Goal: Information Seeking & Learning: Learn about a topic

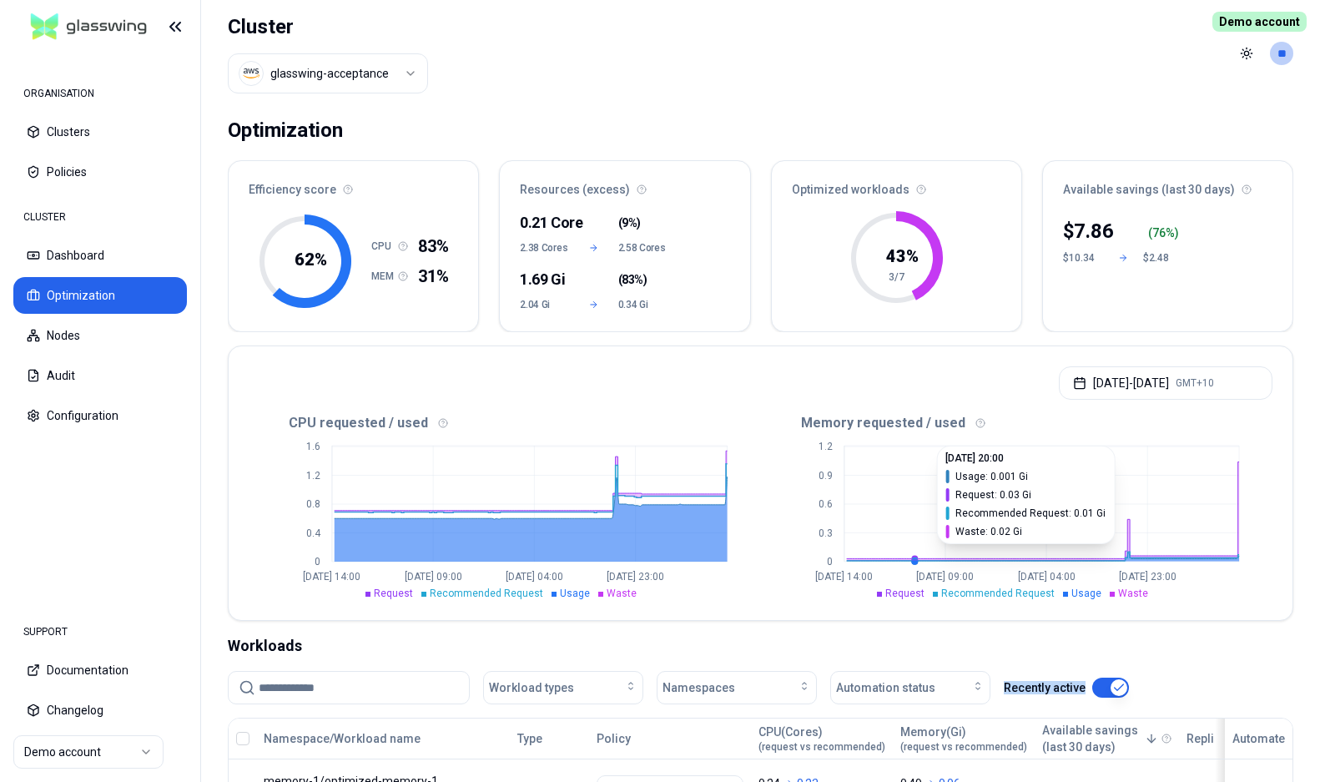
drag, startPoint x: 843, startPoint y: 408, endPoint x: 1117, endPoint y: 709, distance: 407.0
click at [1102, 703] on div "Optimization Efficiency score 62 % CPU 83% MEM 31% Resources (excess) 0.21 Core…" at bounding box center [760, 708] width 1119 height 1202
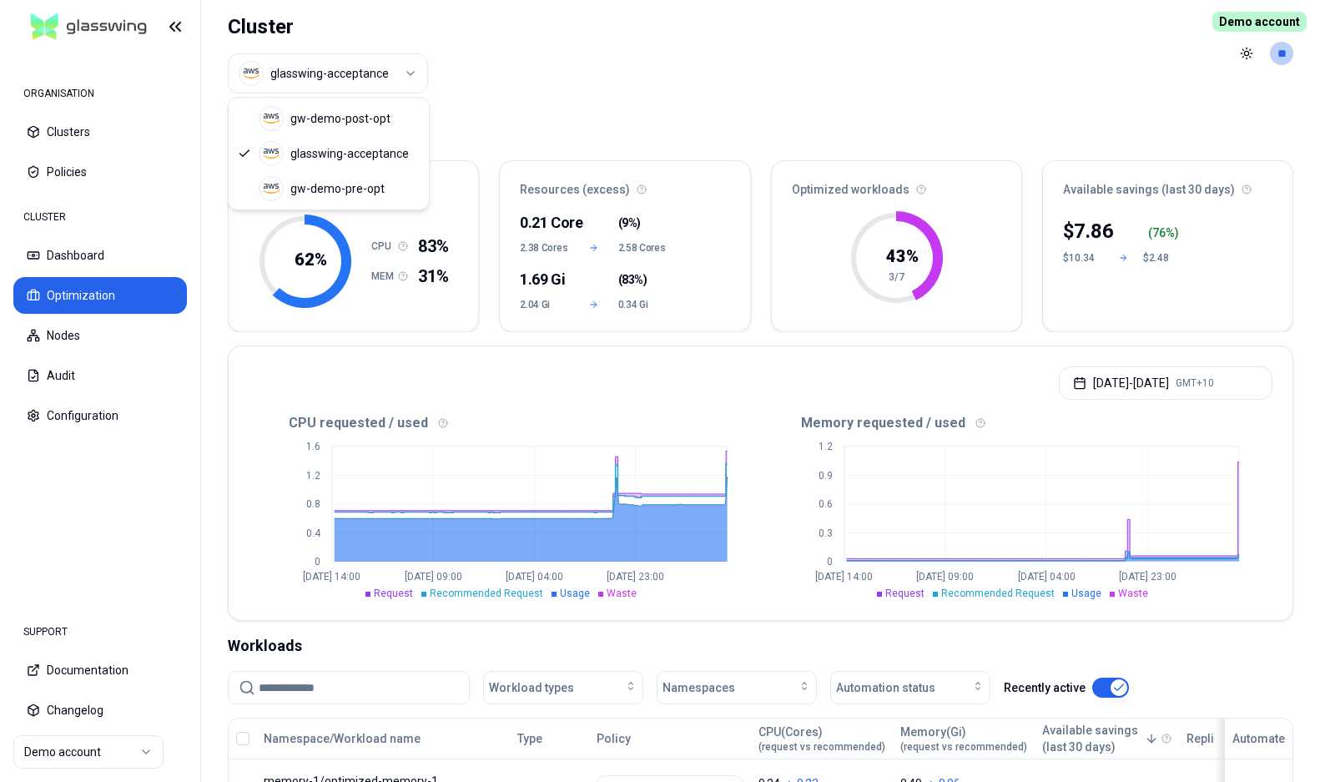
click at [329, 81] on html "ORGANISATION Clusters Policies CLUSTER Dashboard Optimization Nodes Audit Confi…" at bounding box center [660, 391] width 1320 height 782
click at [78, 289] on button "Optimization" at bounding box center [100, 295] width 174 height 37
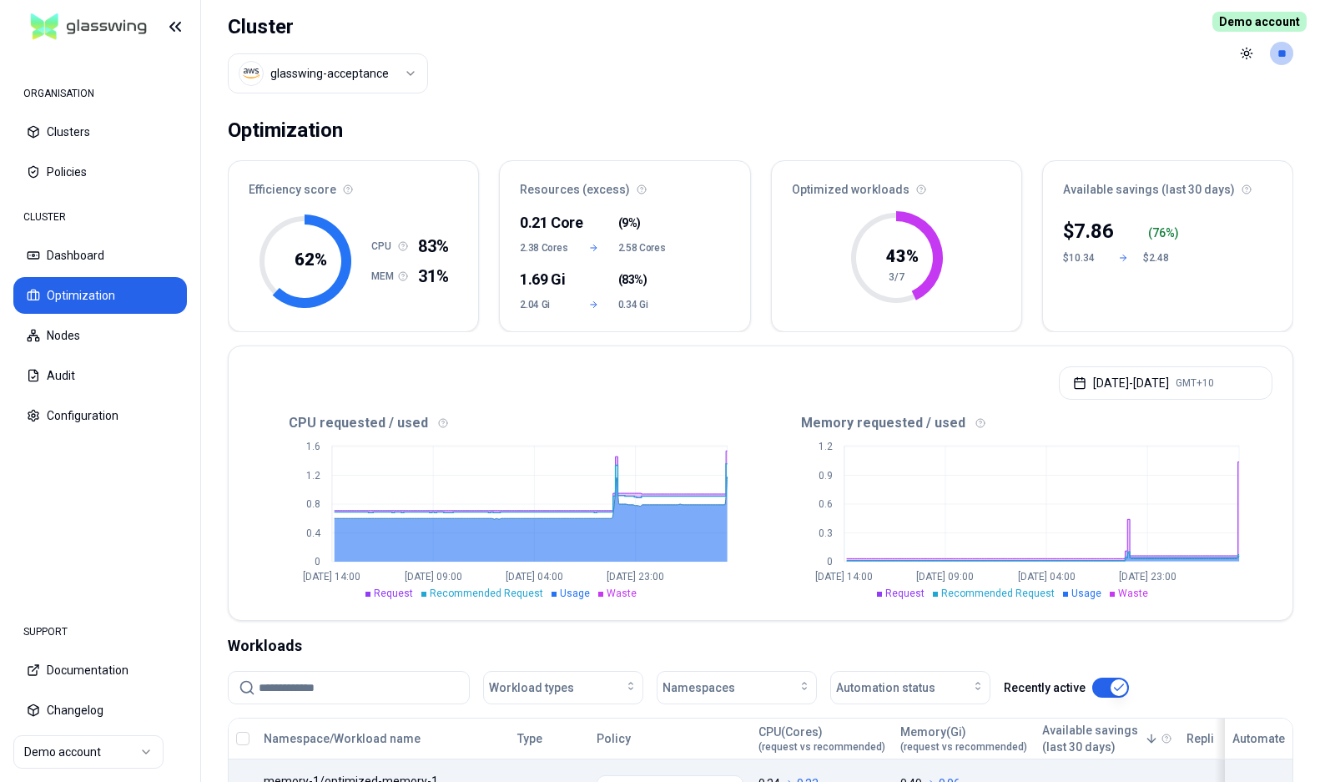
scroll to position [397, 0]
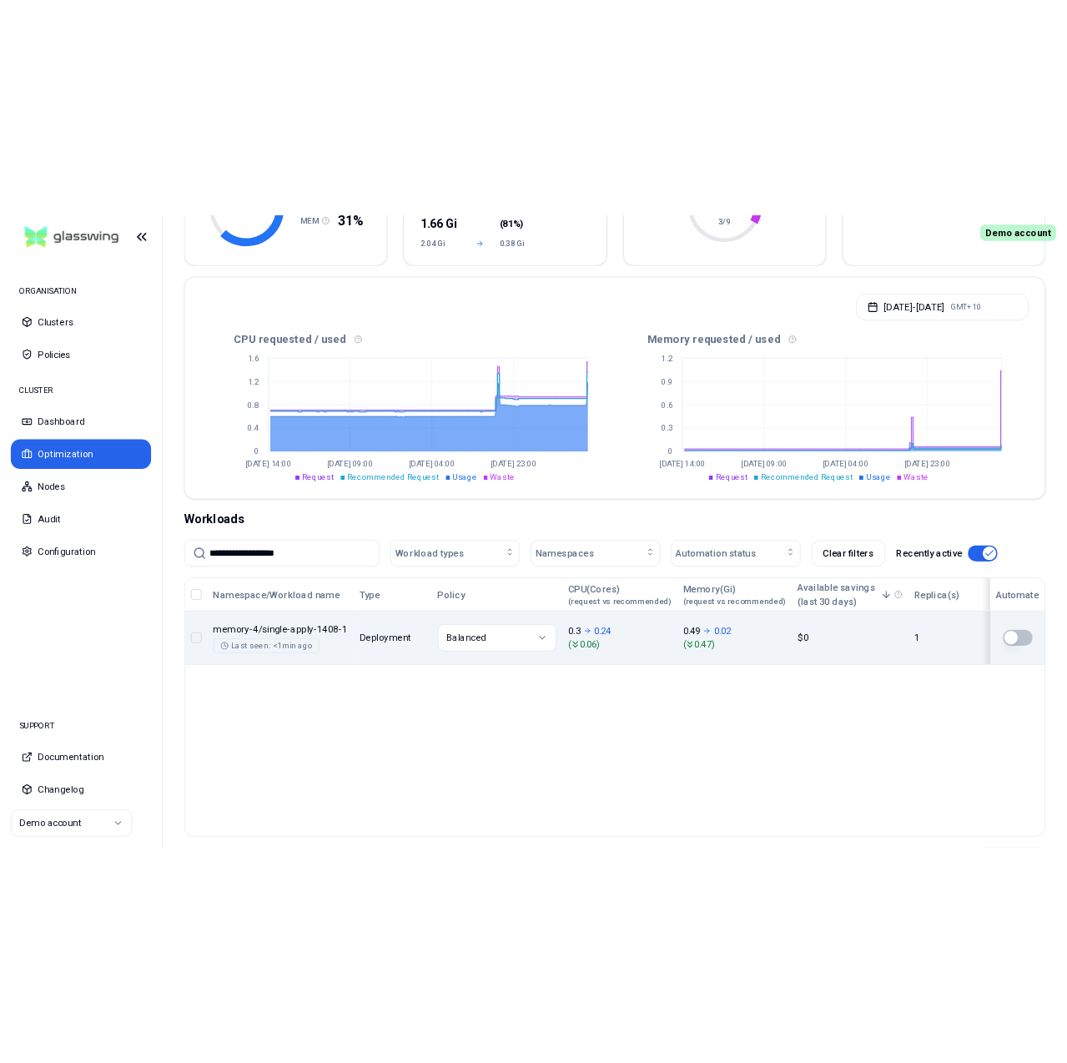
scroll to position [270, 0]
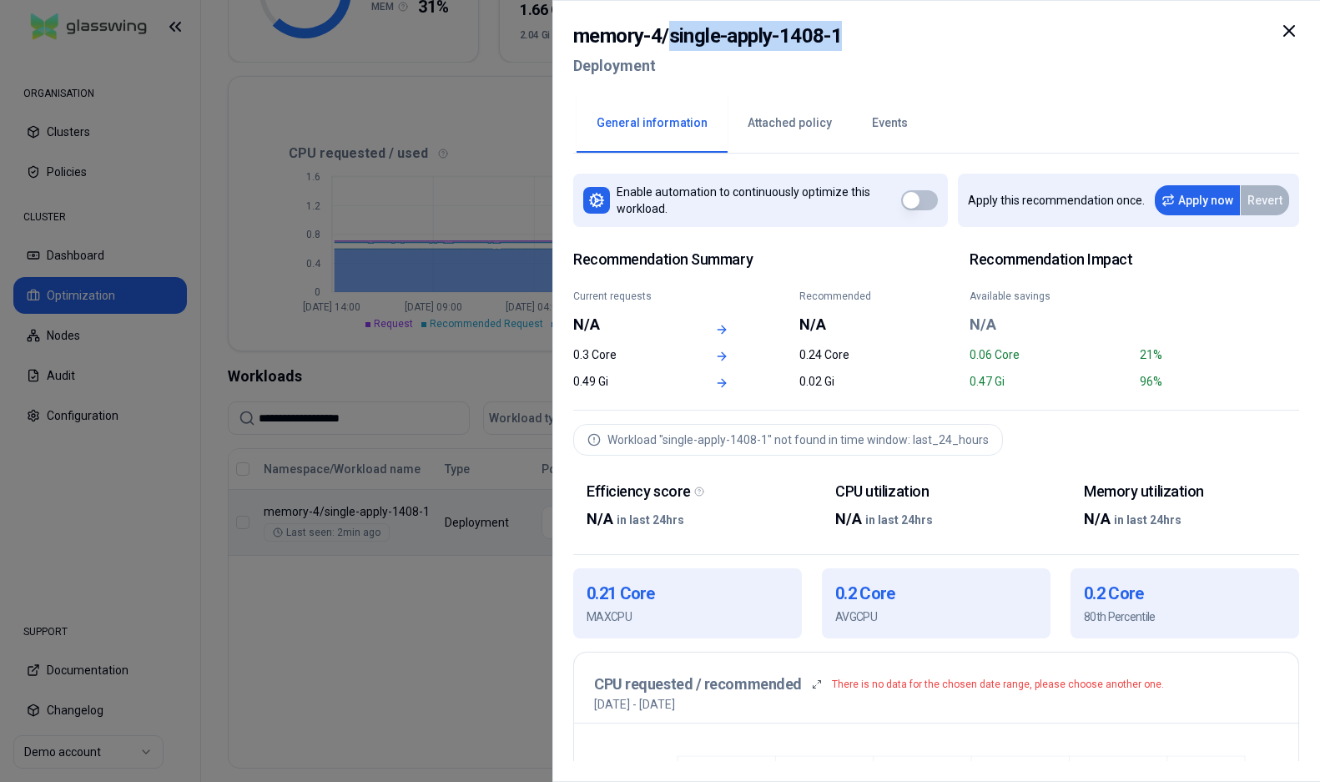
drag, startPoint x: 671, startPoint y: 35, endPoint x: 860, endPoint y: 31, distance: 189.5
click at [852, 32] on div "memory-4 / single-apply-1408-1 Deployment" at bounding box center [936, 56] width 726 height 70
copy h2 "single-apply-1408-1"
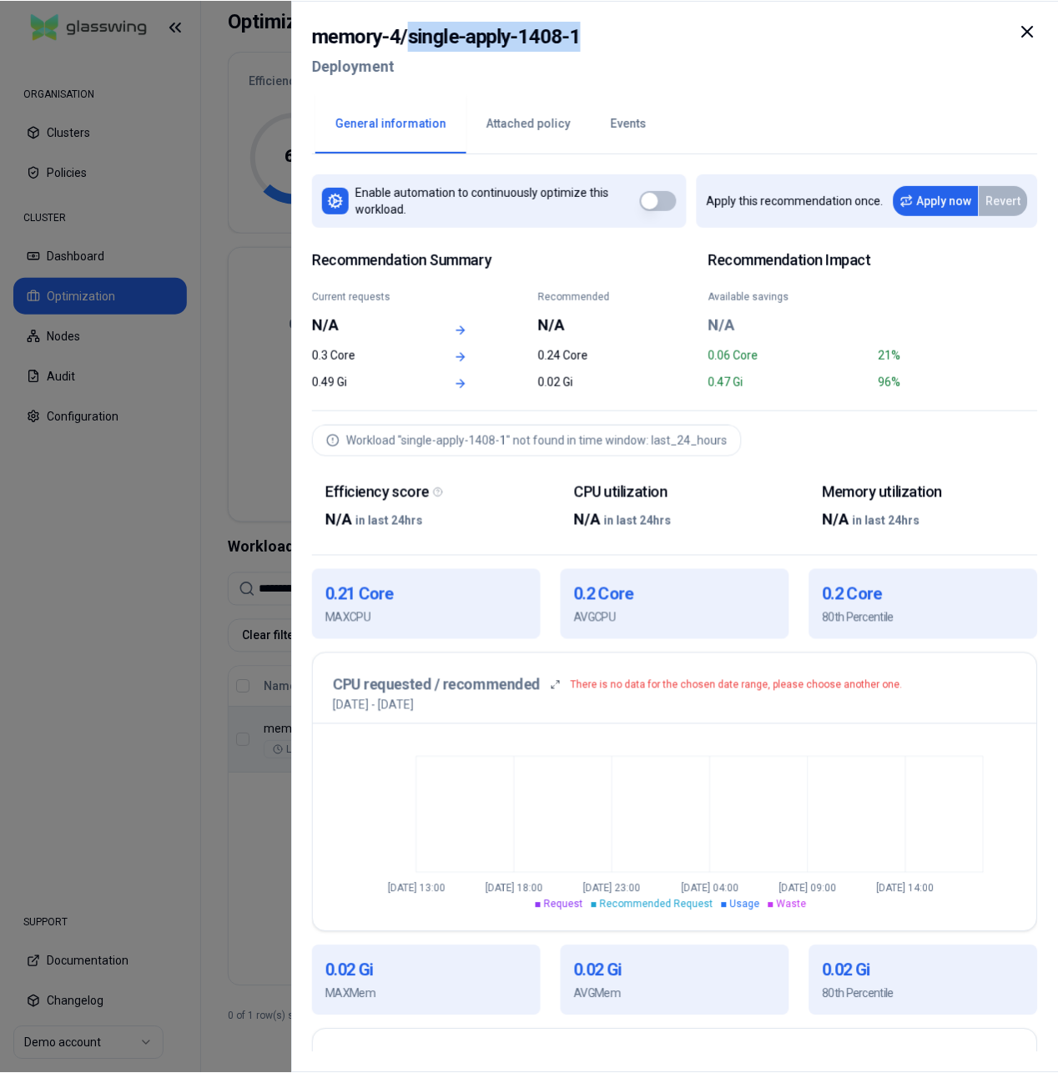
scroll to position [108, 0]
copy h2 "single-apply-1408-1"
click at [347, 38] on h2 "memory-4 / single-apply-1408-1" at bounding box center [445, 36] width 269 height 30
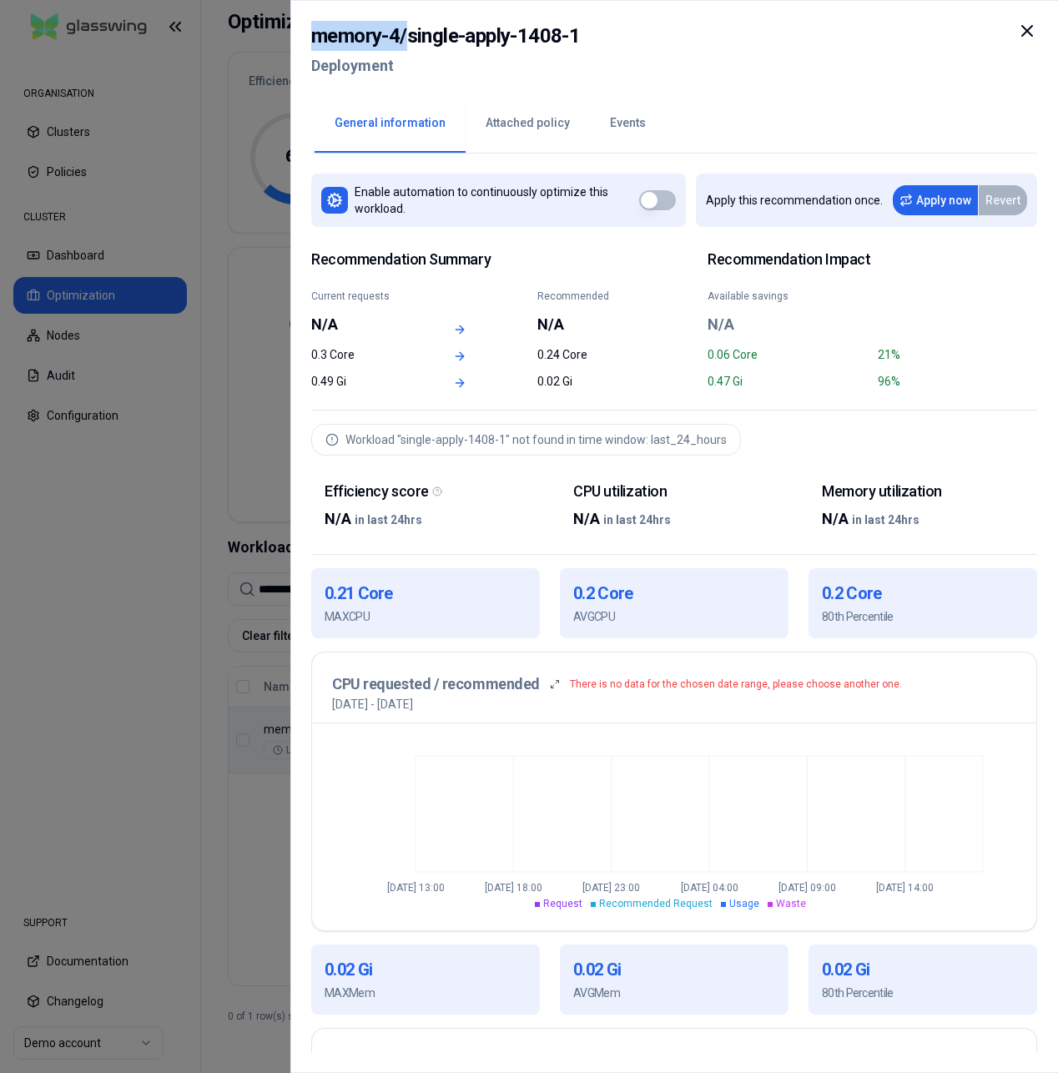
click at [347, 38] on h2 "memory-4 / single-apply-1408-1" at bounding box center [445, 36] width 269 height 30
click at [411, 37] on h2 "memory-4 / single-apply-1408-1" at bounding box center [445, 36] width 269 height 30
drag, startPoint x: 404, startPoint y: 36, endPoint x: 280, endPoint y: 37, distance: 124.3
click at [280, 37] on body "**********" at bounding box center [529, 536] width 1058 height 1073
copy body "memory-4"
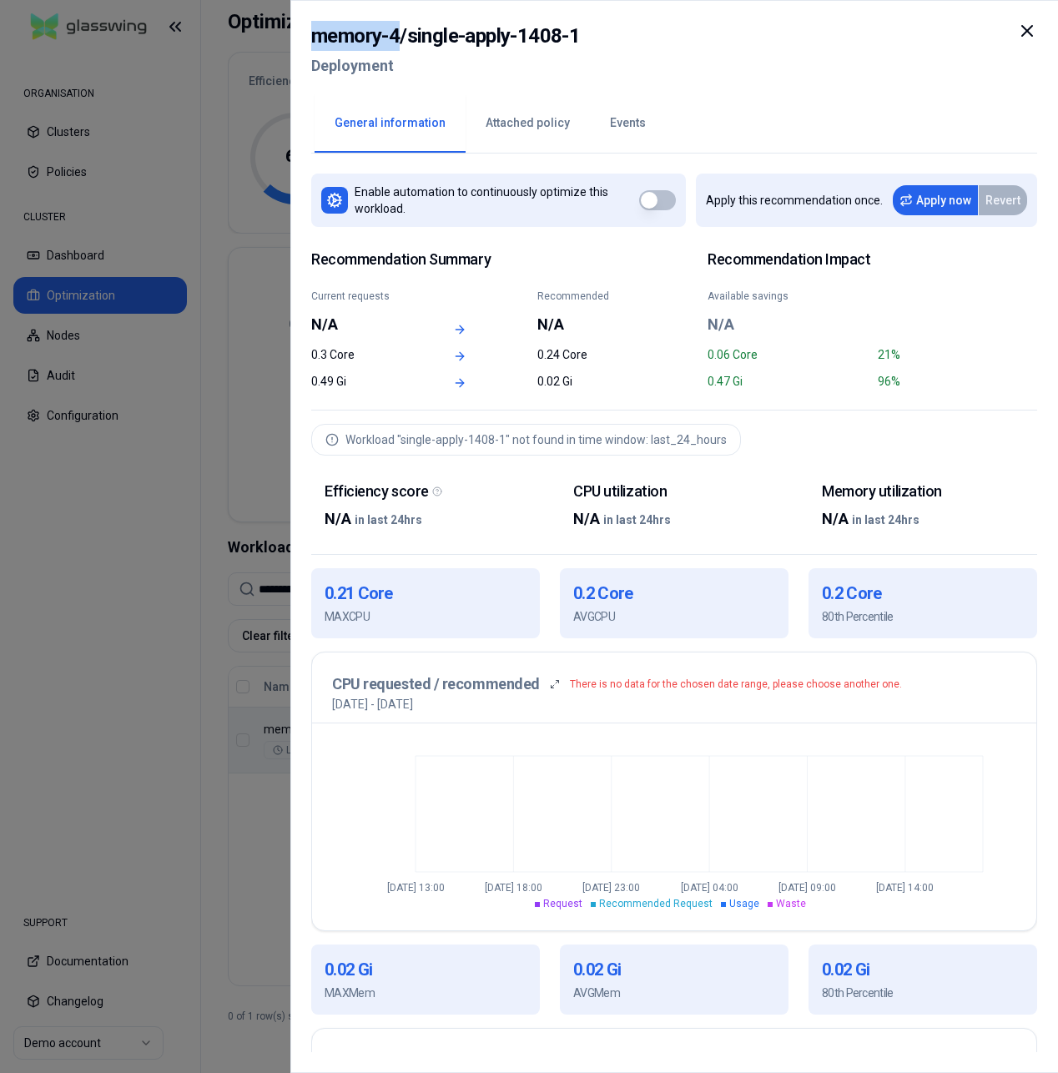
click at [1031, 35] on icon at bounding box center [1027, 31] width 10 height 10
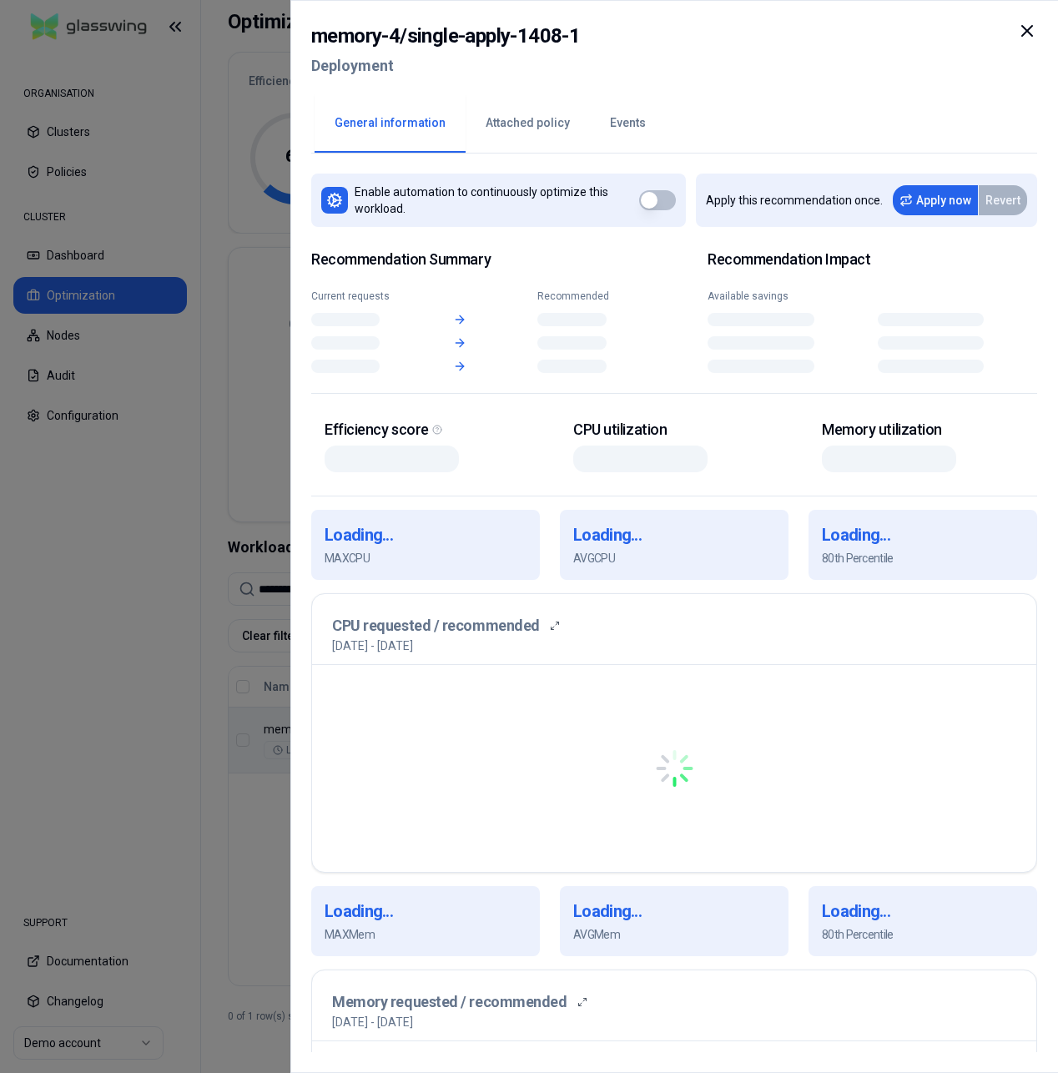
scroll to position [108, 0]
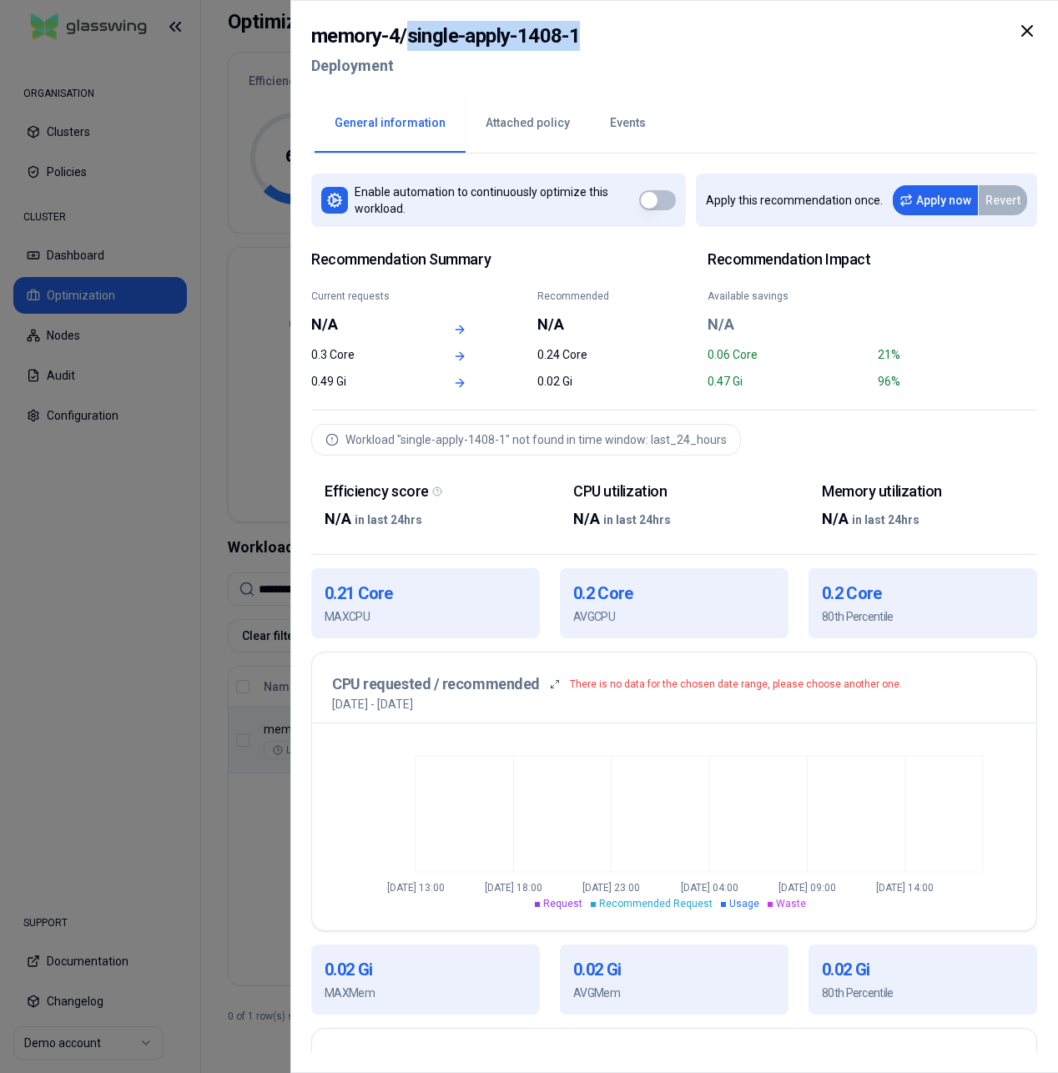
drag, startPoint x: 429, startPoint y: 37, endPoint x: 643, endPoint y: 38, distance: 213.6
click at [630, 38] on div "memory-4 / single-apply-1408-1 Deployment" at bounding box center [674, 56] width 726 height 70
copy h2 "single-apply-1408-1"
click at [1031, 30] on icon at bounding box center [1027, 31] width 20 height 20
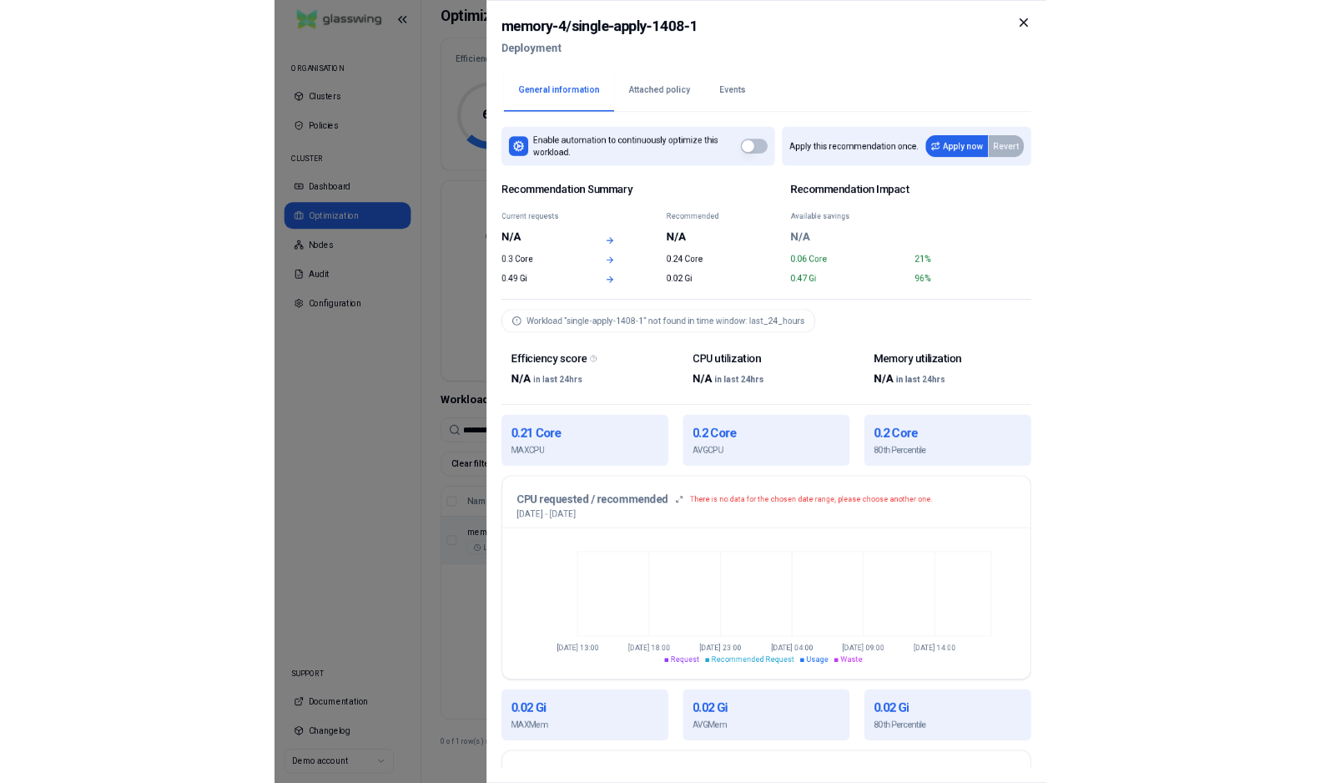
scroll to position [108, 0]
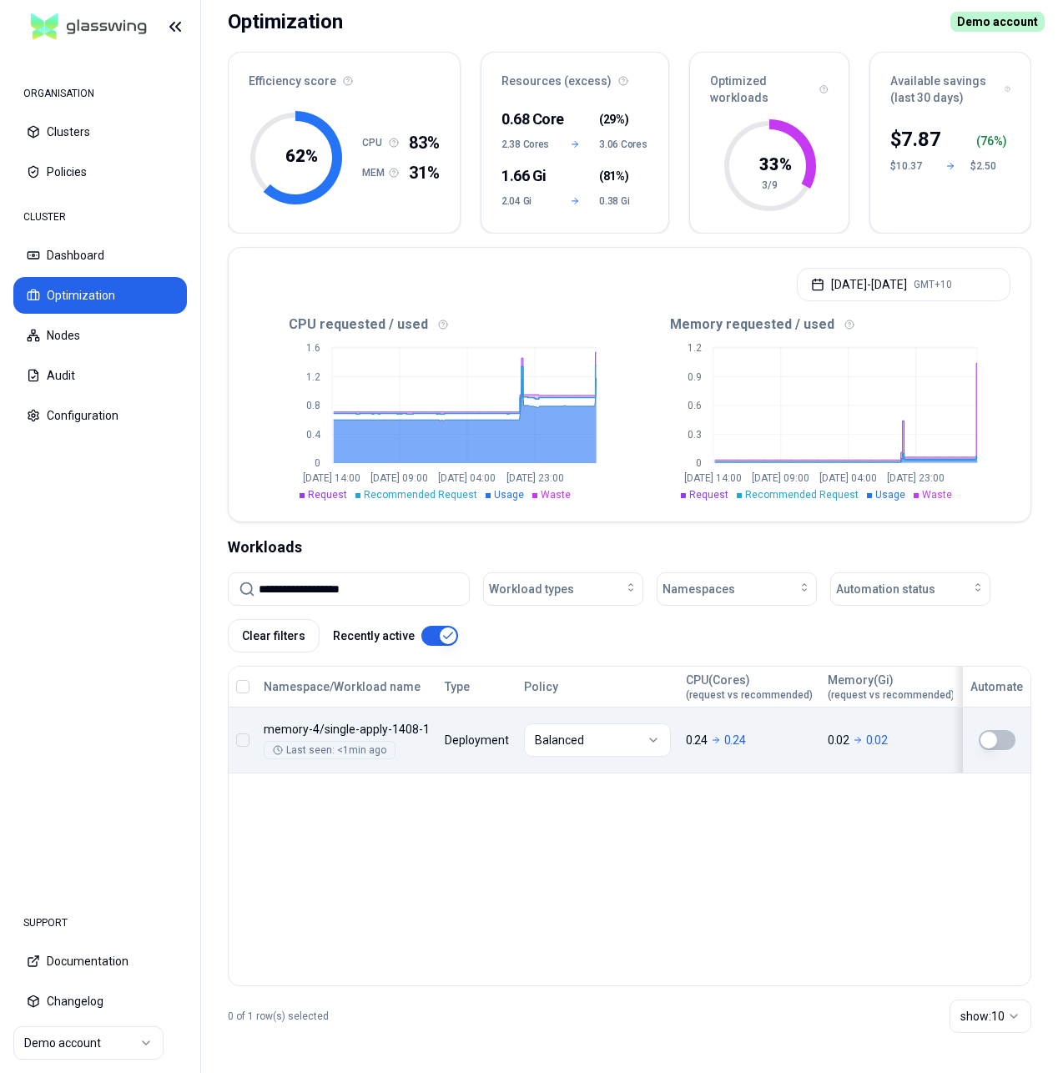
click at [386, 596] on input "**********" at bounding box center [359, 589] width 200 height 32
type input "**********"
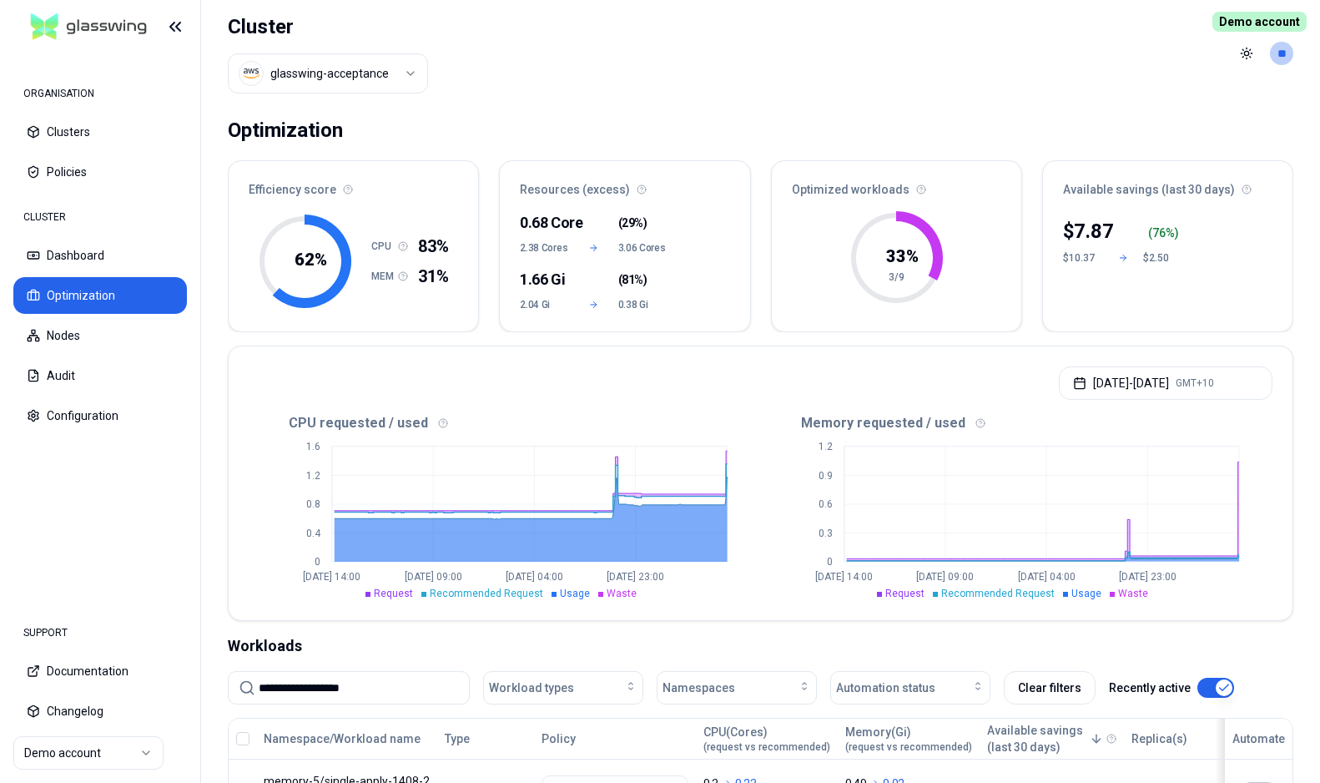
scroll to position [270, 0]
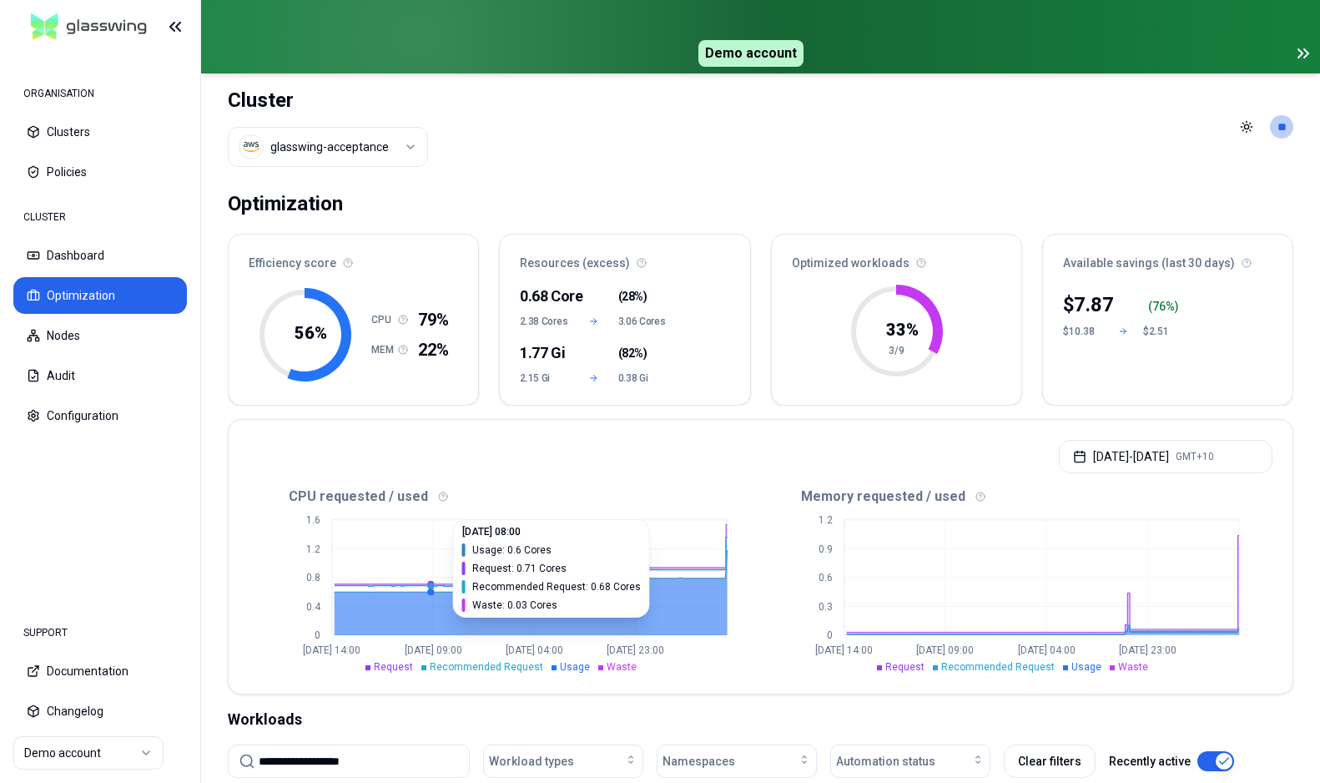
scroll to position [397, 0]
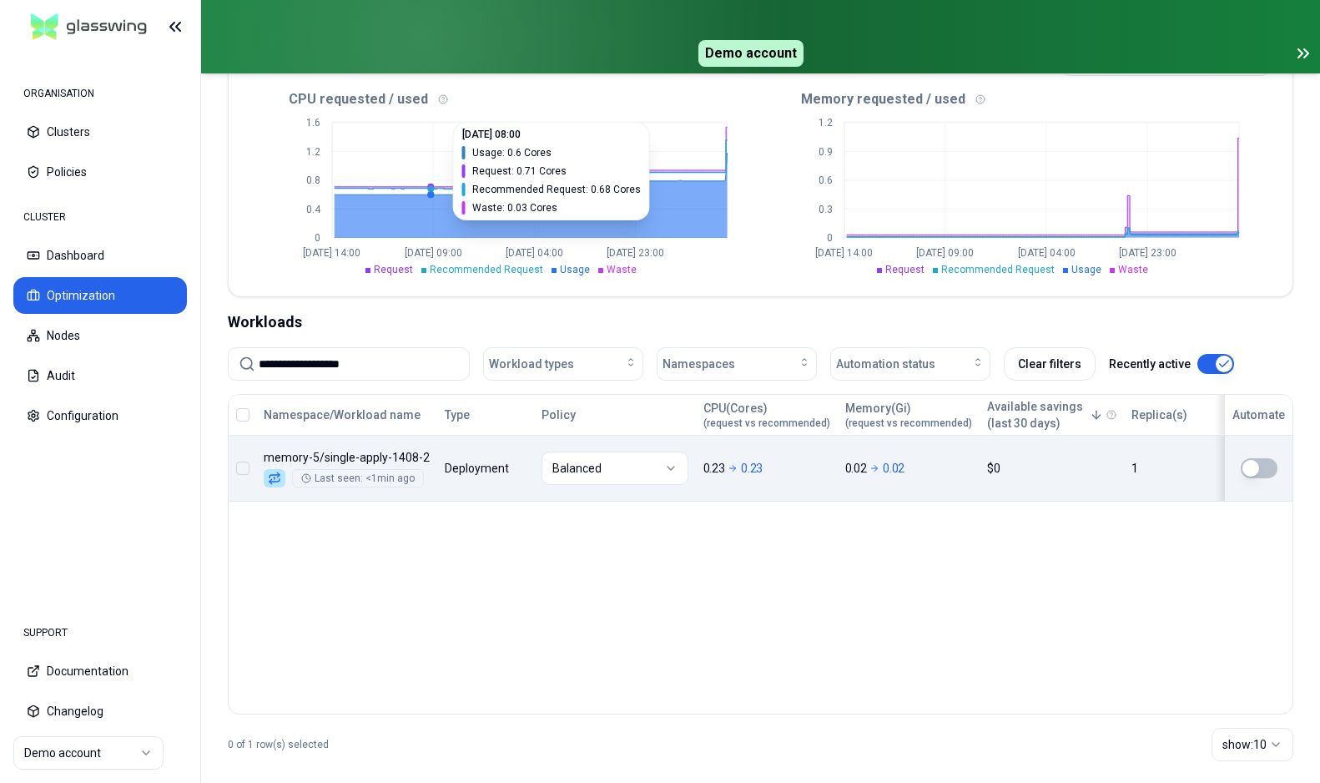
click at [454, 487] on div "Namespace/Workload name Type Policy CPU(Cores) (request vs recommended) Memory(…" at bounding box center [761, 448] width 1064 height 107
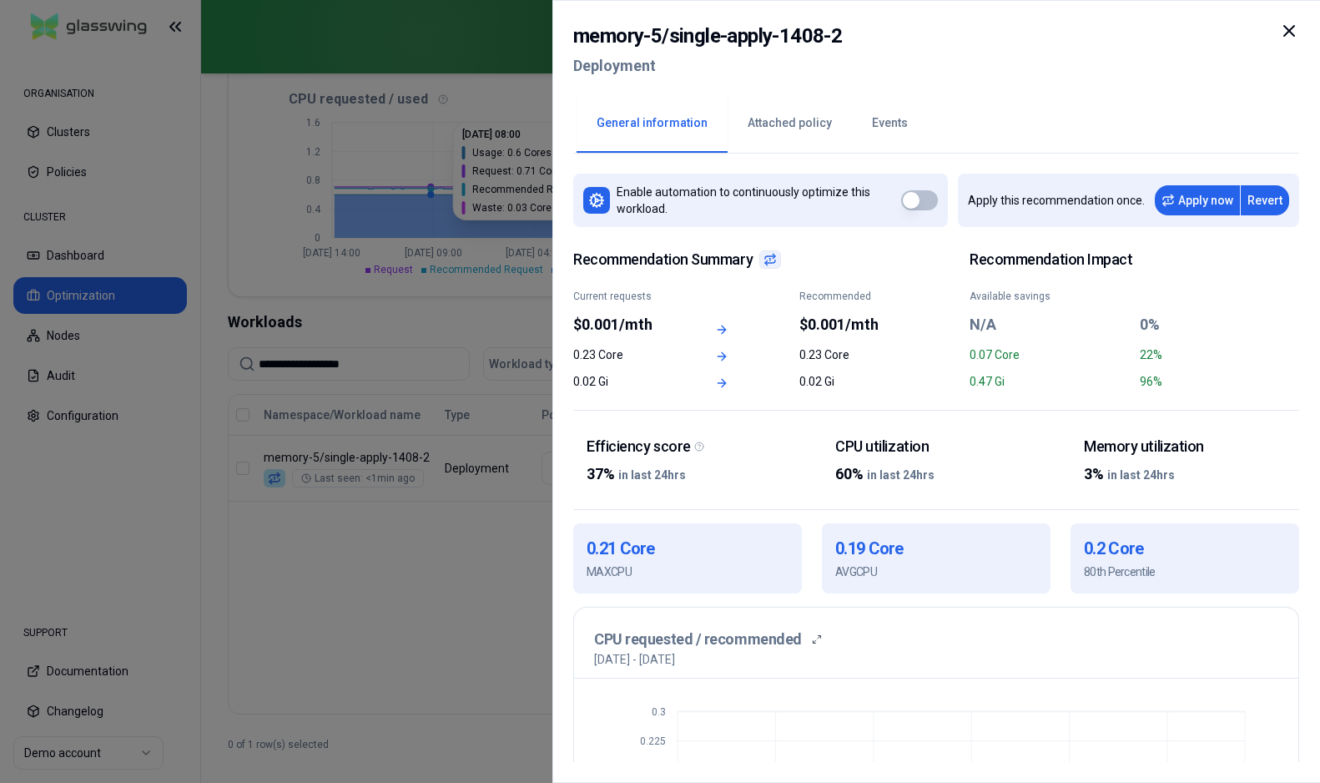
click at [1294, 29] on icon at bounding box center [1289, 31] width 20 height 20
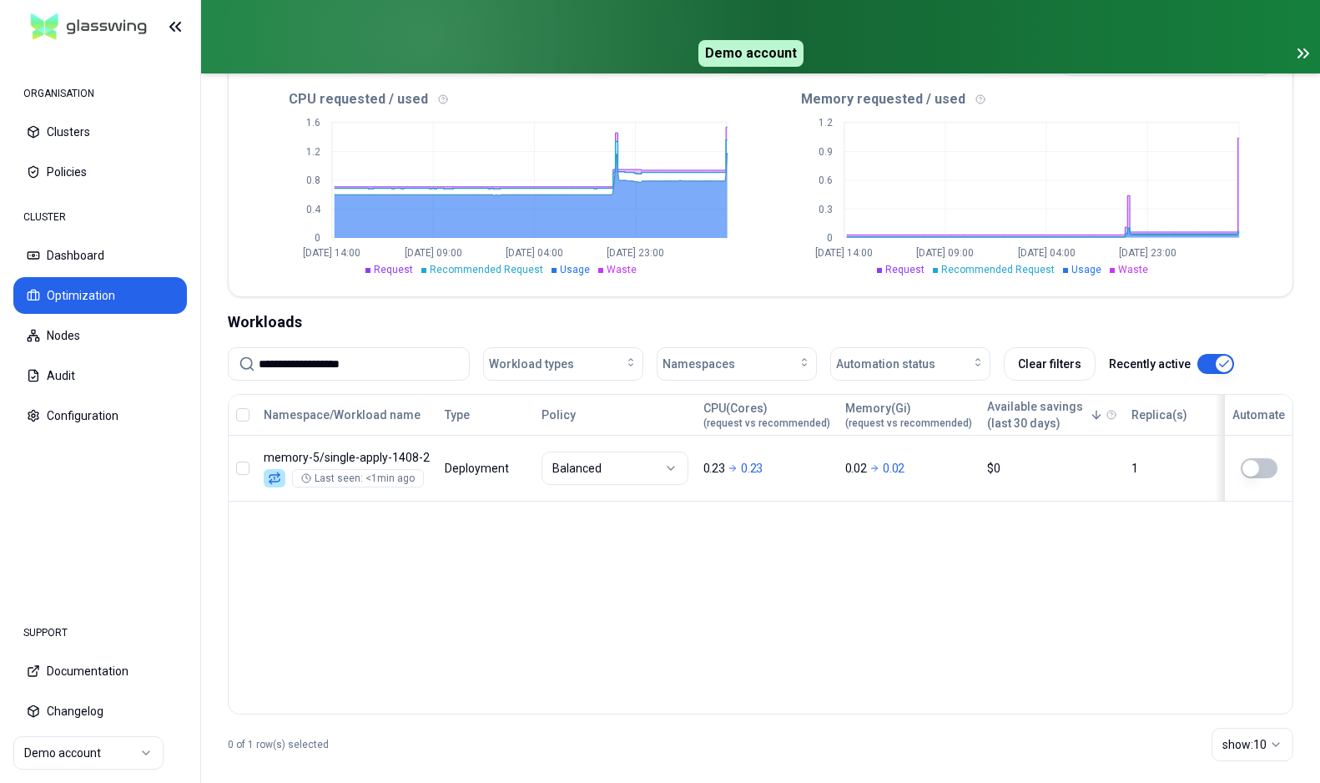
scroll to position [397, 0]
click at [406, 366] on input "**********" at bounding box center [359, 364] width 200 height 32
type input "**********"
